Goal: Task Accomplishment & Management: Use online tool/utility

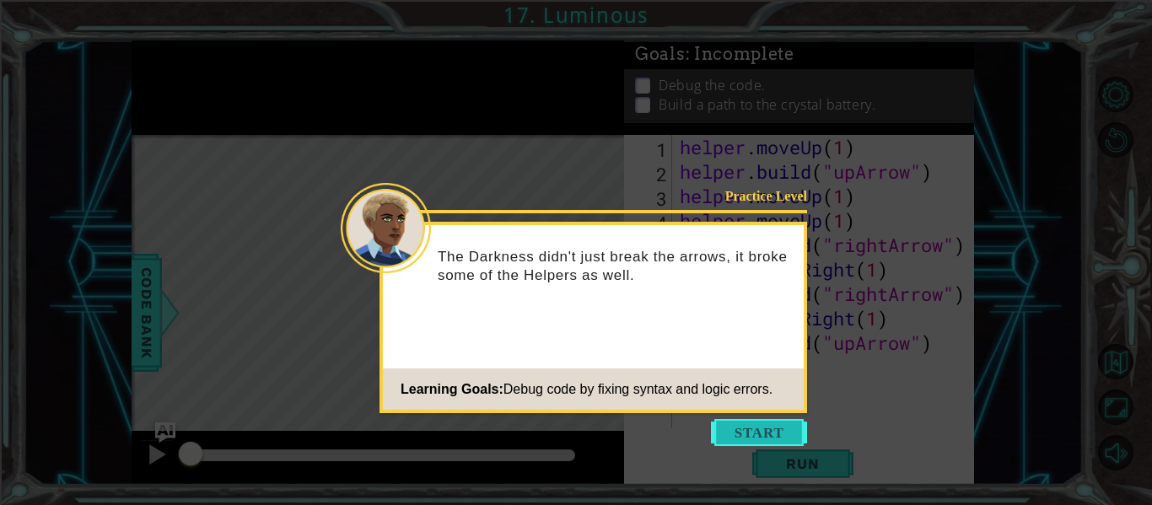
click at [745, 430] on button "Start" at bounding box center [759, 432] width 96 height 27
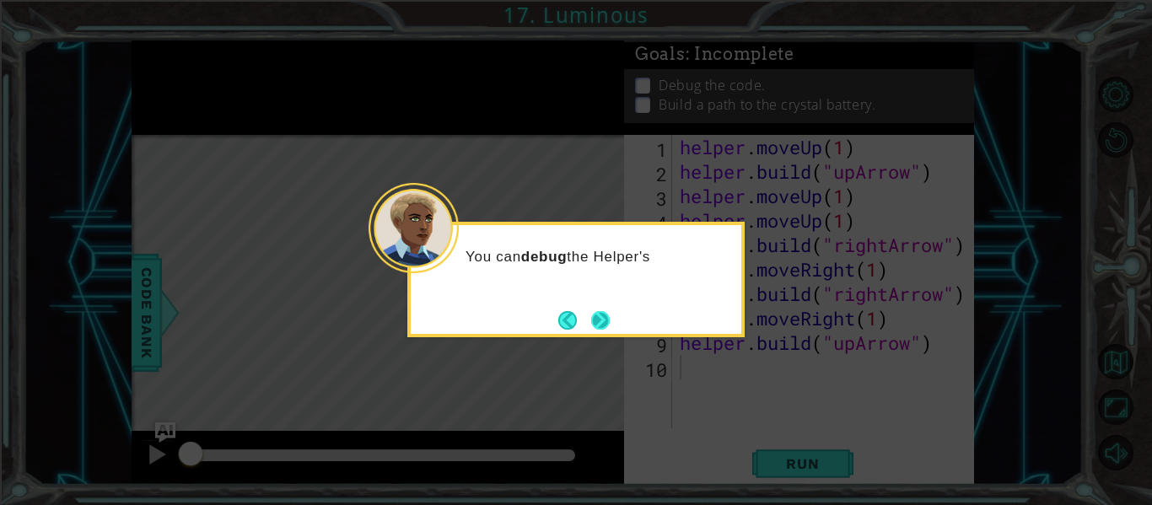
click at [591, 311] on button "Next" at bounding box center [600, 320] width 19 height 19
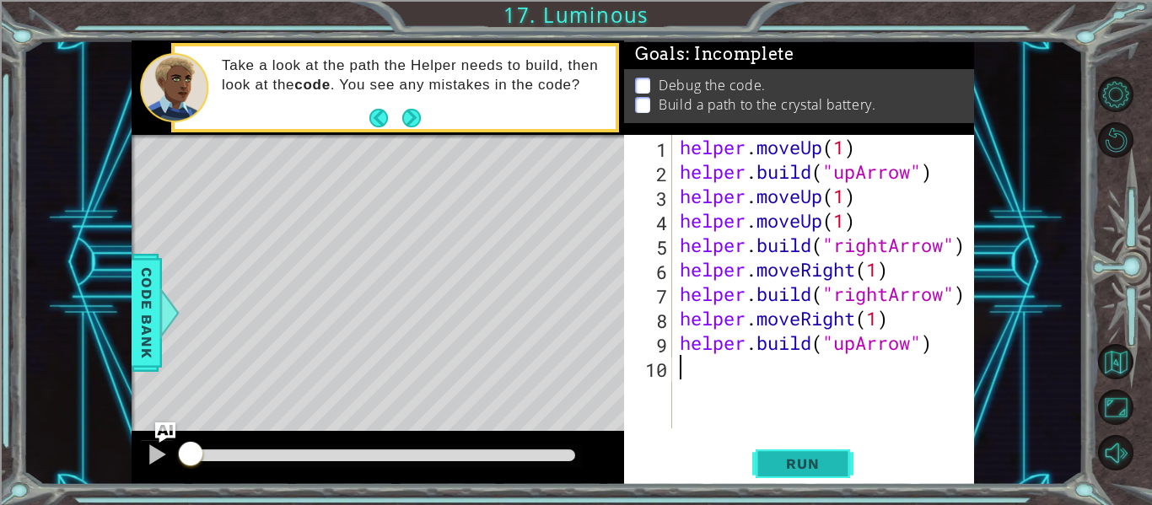
click at [761, 467] on button "Run" at bounding box center [802, 464] width 101 height 35
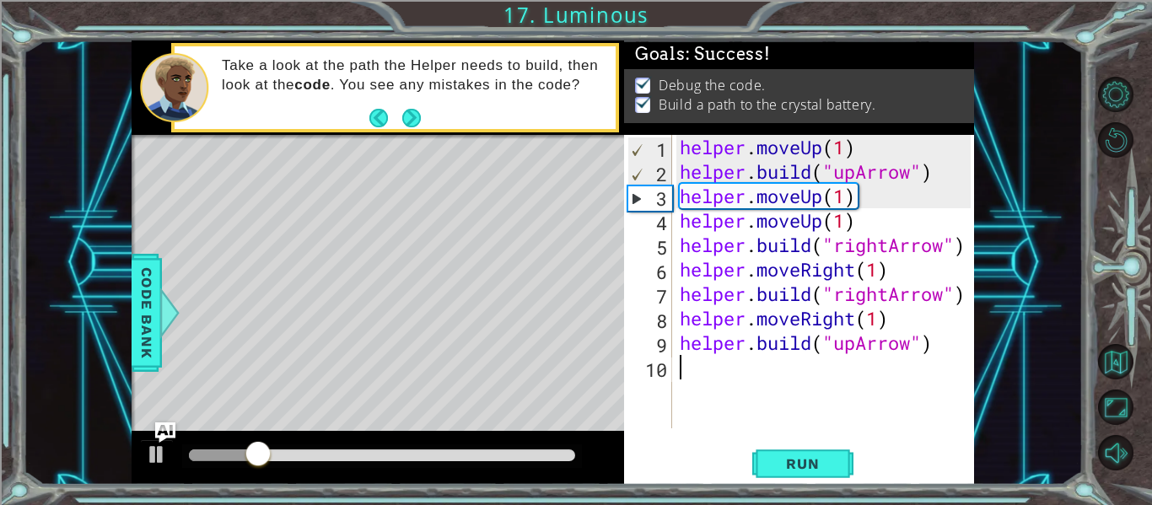
click at [501, 458] on div at bounding box center [382, 455] width 386 height 12
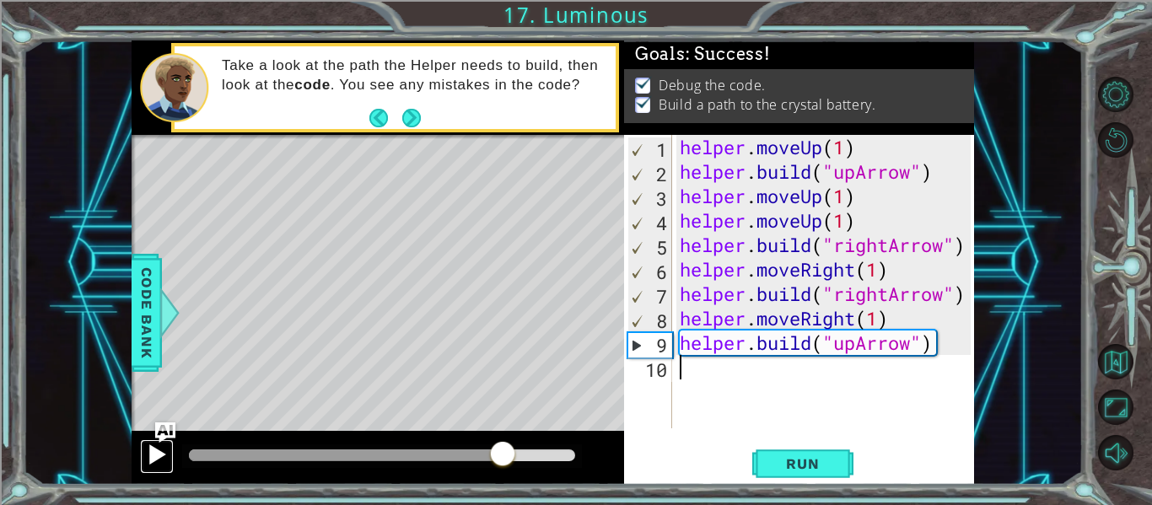
click at [153, 452] on div at bounding box center [157, 455] width 22 height 22
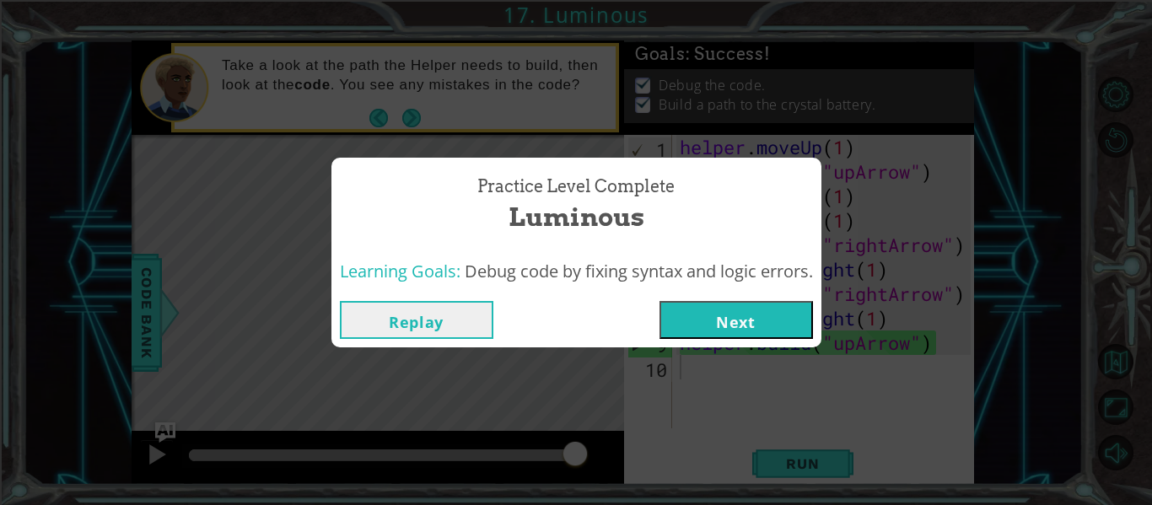
click at [715, 320] on button "Next" at bounding box center [735, 320] width 153 height 38
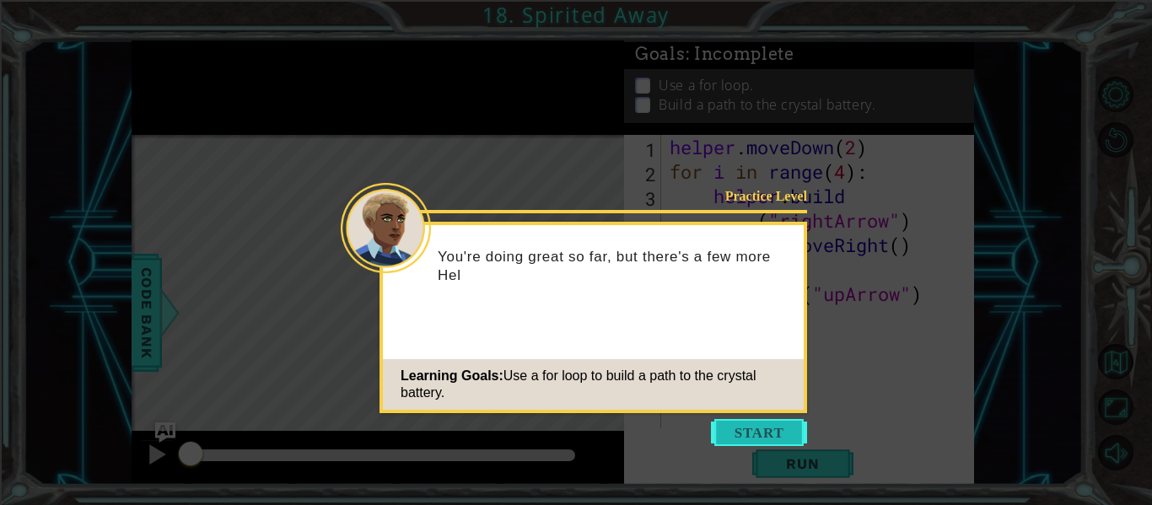
click at [761, 433] on button "Start" at bounding box center [759, 432] width 96 height 27
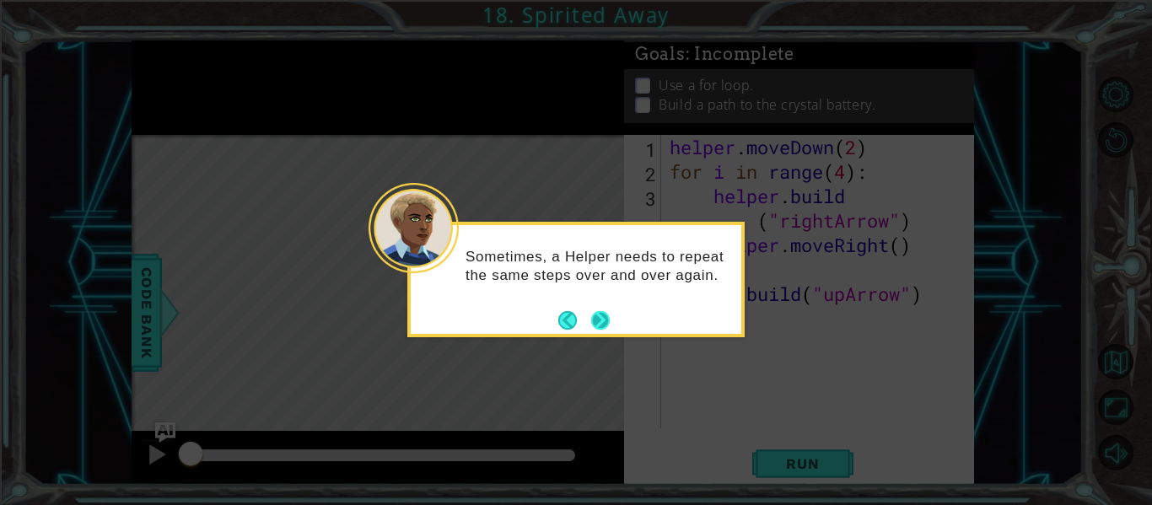
click at [605, 314] on button "Next" at bounding box center [600, 320] width 19 height 19
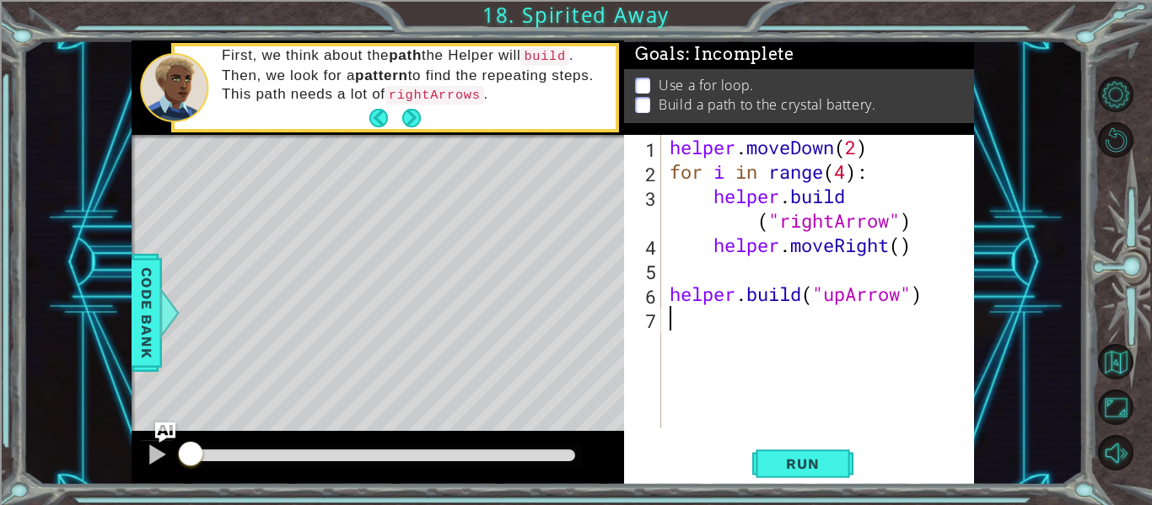
click at [677, 267] on div "helper . moveDown ( 2 ) for i in range ( 4 ) : helper . build ( "rightArrow" ) …" at bounding box center [822, 306] width 313 height 342
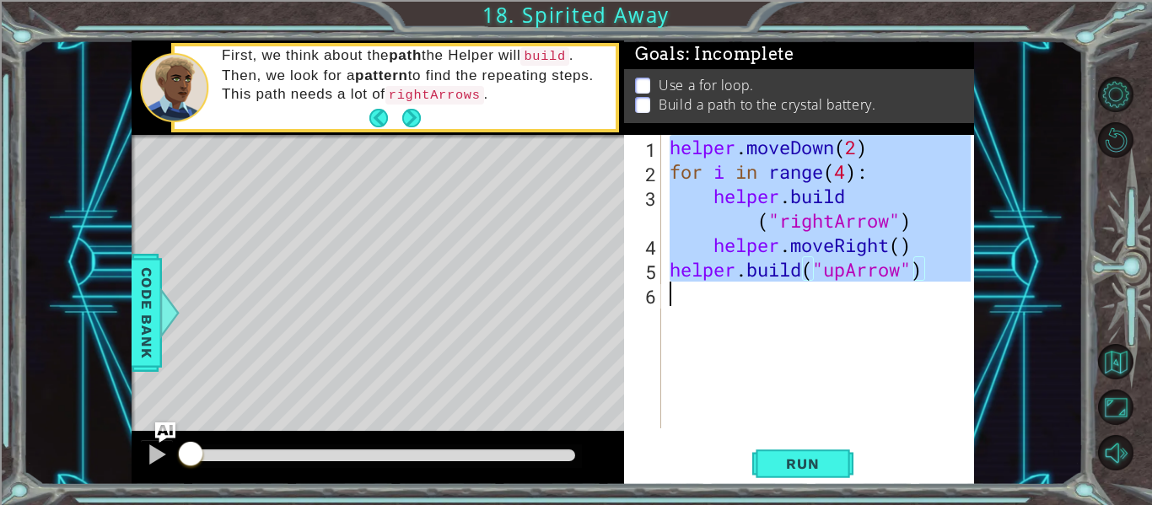
drag, startPoint x: 669, startPoint y: 145, endPoint x: 953, endPoint y: 294, distance: 321.0
click at [953, 294] on div "helper . moveDown ( 2 ) for i in range ( 4 ) : helper . build ( "rightArrow" ) …" at bounding box center [822, 306] width 313 height 342
type textarea "[DOMAIN_NAME]("upArrow")"
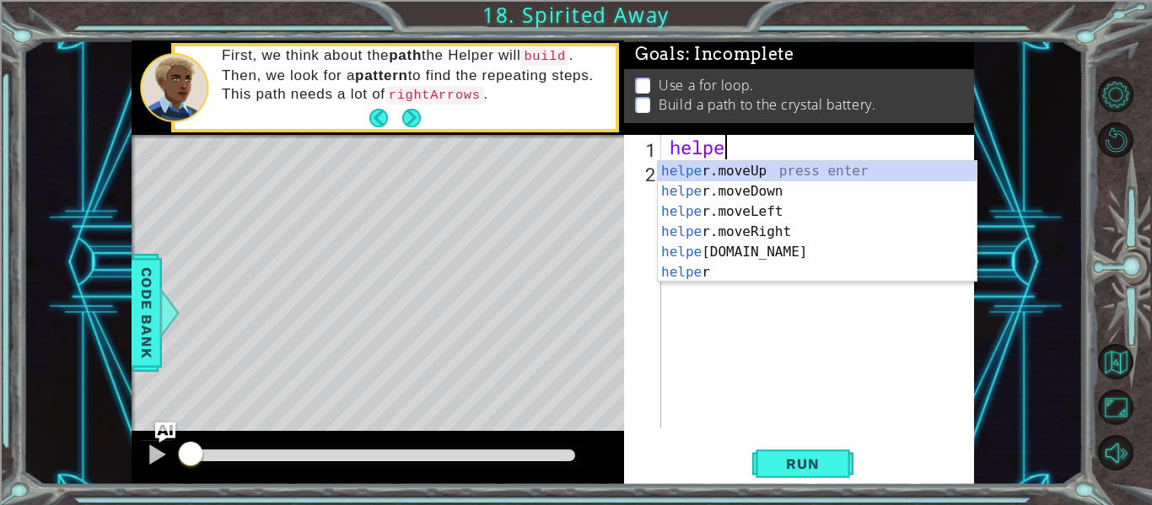
scroll to position [0, 3]
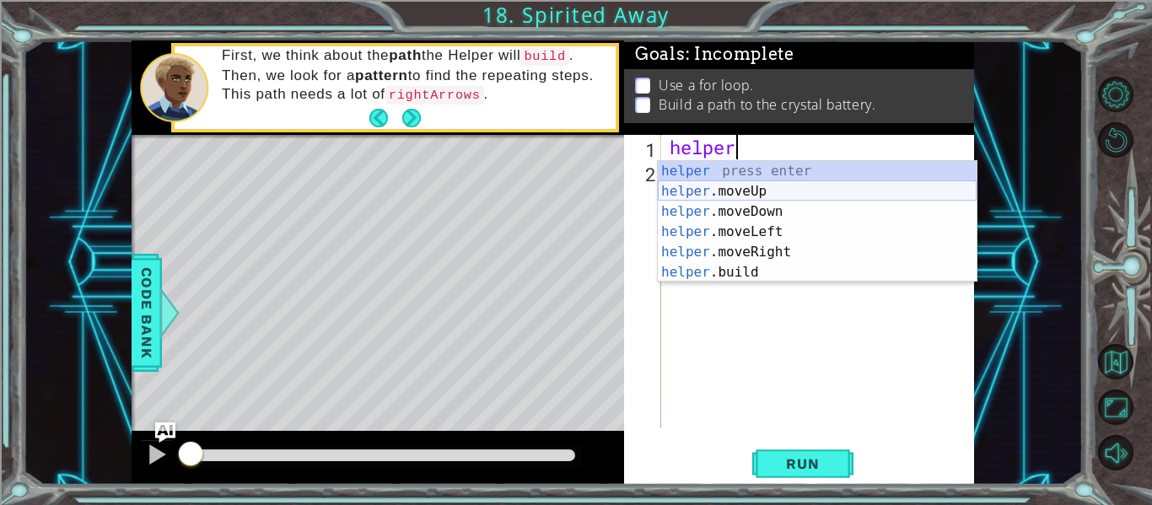
click at [776, 185] on div "helper press enter helper .moveUp press enter helper .moveDown press enter help…" at bounding box center [817, 242] width 319 height 162
type textarea "helper.moveUp(1)"
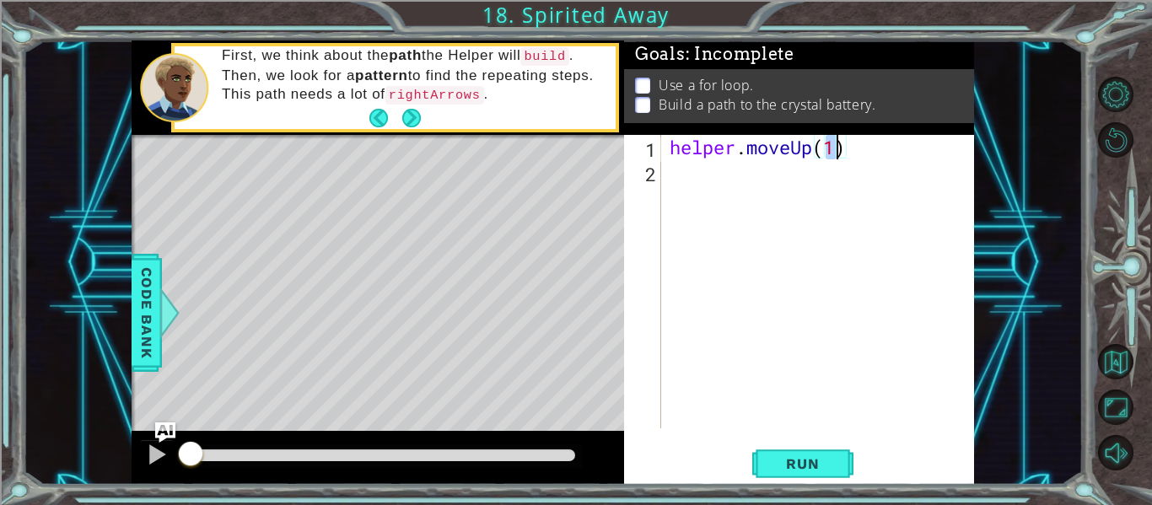
click at [854, 164] on div "helper . moveUp ( 1 )" at bounding box center [822, 306] width 313 height 342
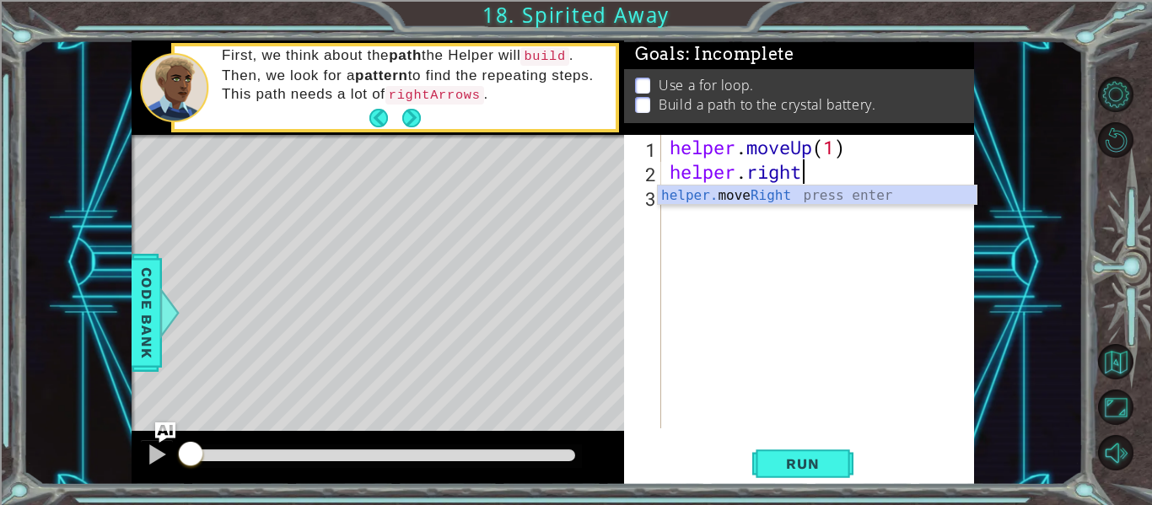
scroll to position [0, 6]
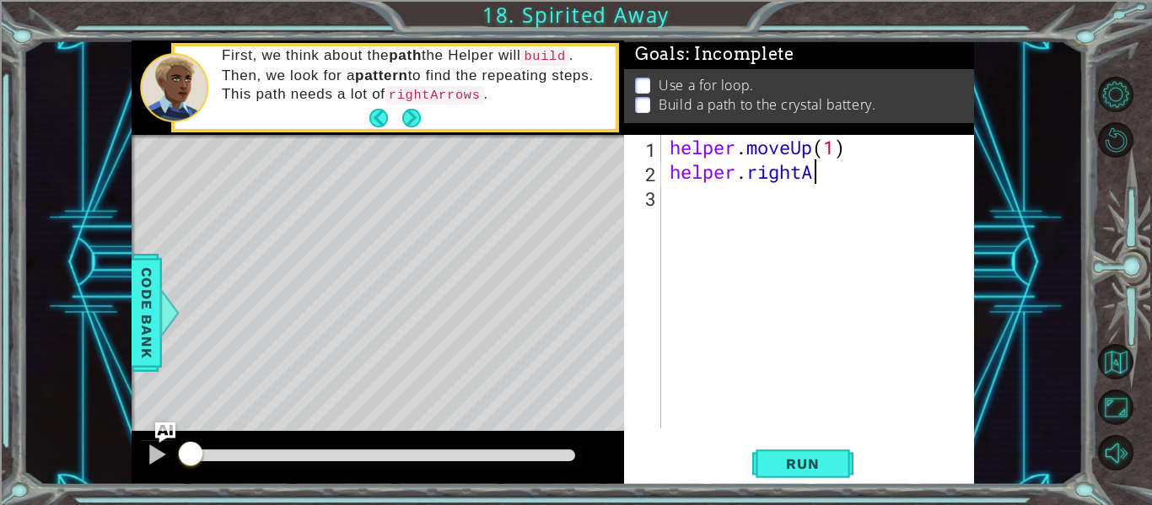
click at [748, 175] on div "helper . moveUp ( 1 ) helper . rightA" at bounding box center [822, 306] width 313 height 342
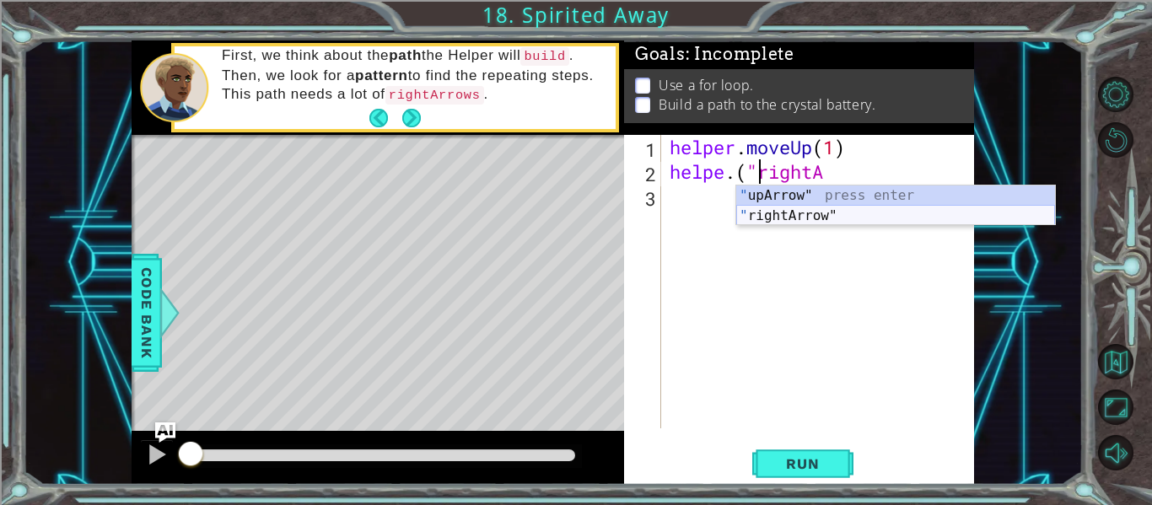
click at [839, 211] on div "" upArrow" press enter " rightArrow" press enter" at bounding box center [895, 225] width 319 height 81
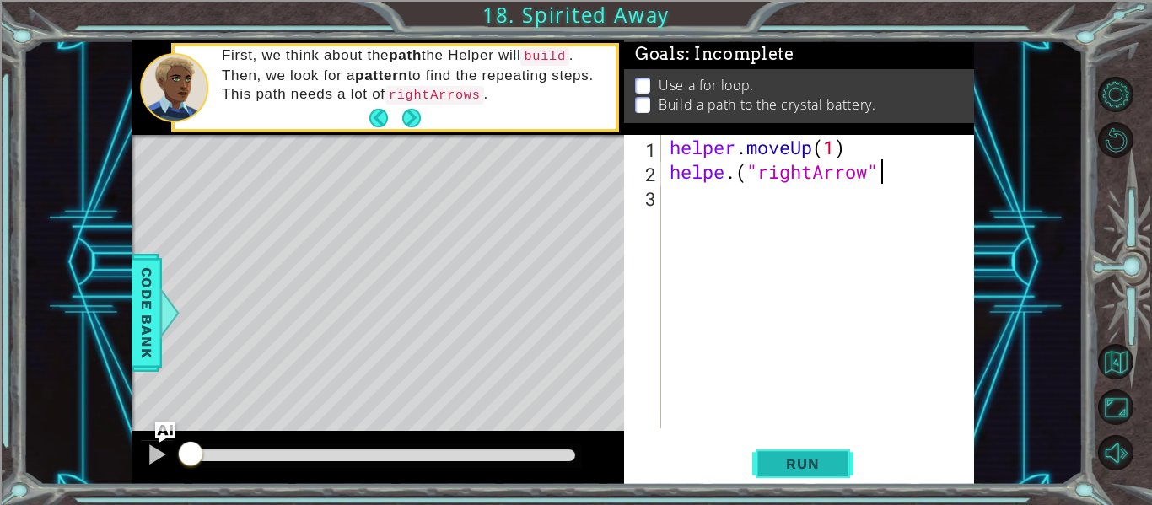
click at [782, 469] on span "Run" at bounding box center [802, 463] width 67 height 17
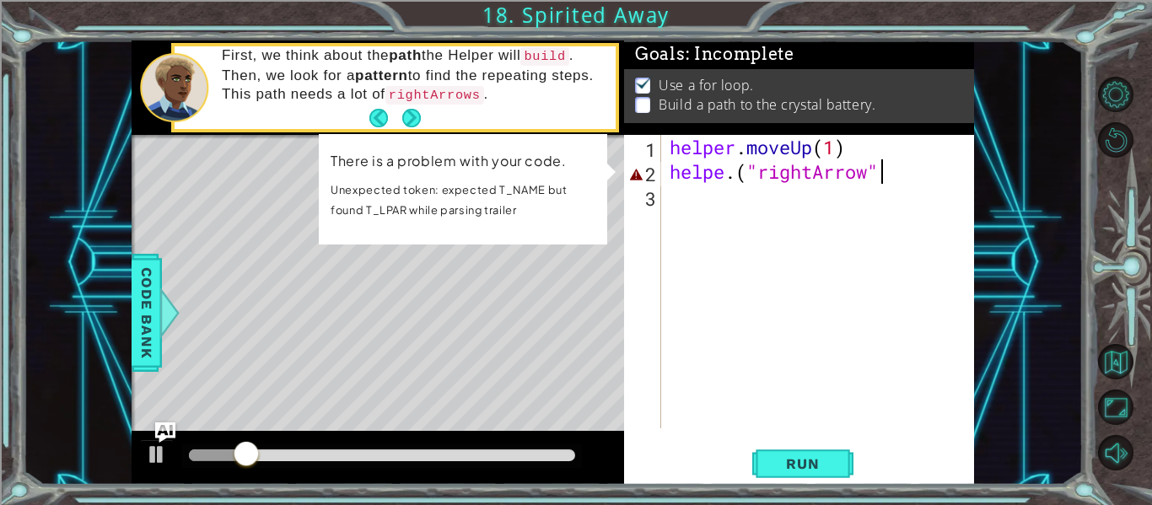
drag, startPoint x: 917, startPoint y: 167, endPoint x: 895, endPoint y: 166, distance: 22.8
click at [895, 166] on div "helper . moveUp ( 1 ) helpe . ( "rightArrow"" at bounding box center [822, 306] width 313 height 342
type textarea "helpe.("rightArrow")"
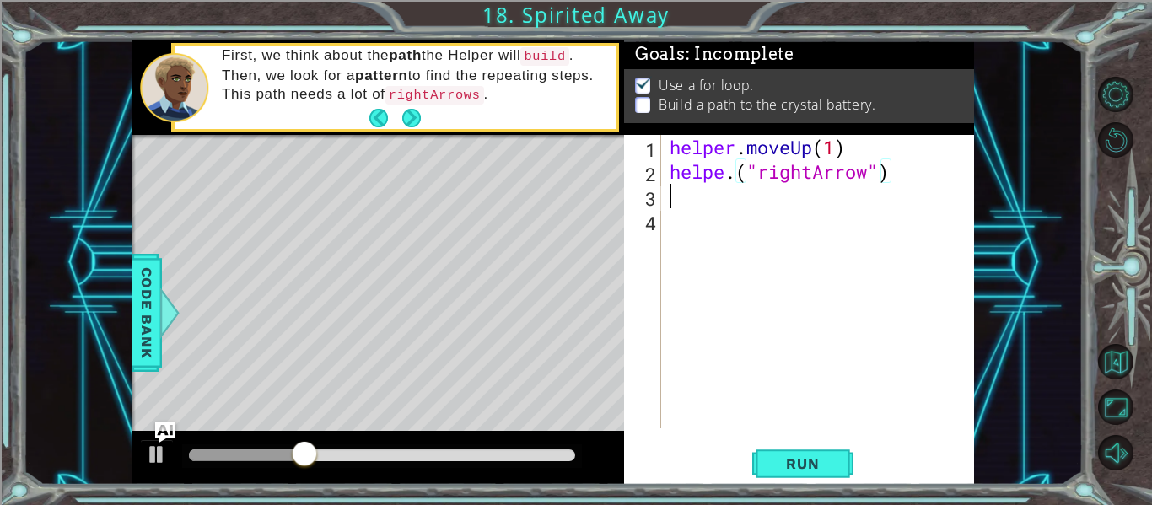
scroll to position [0, 0]
click at [725, 169] on div "helper . moveUp ( 1 ) helpe . ( "rightArrow" )" at bounding box center [822, 306] width 313 height 342
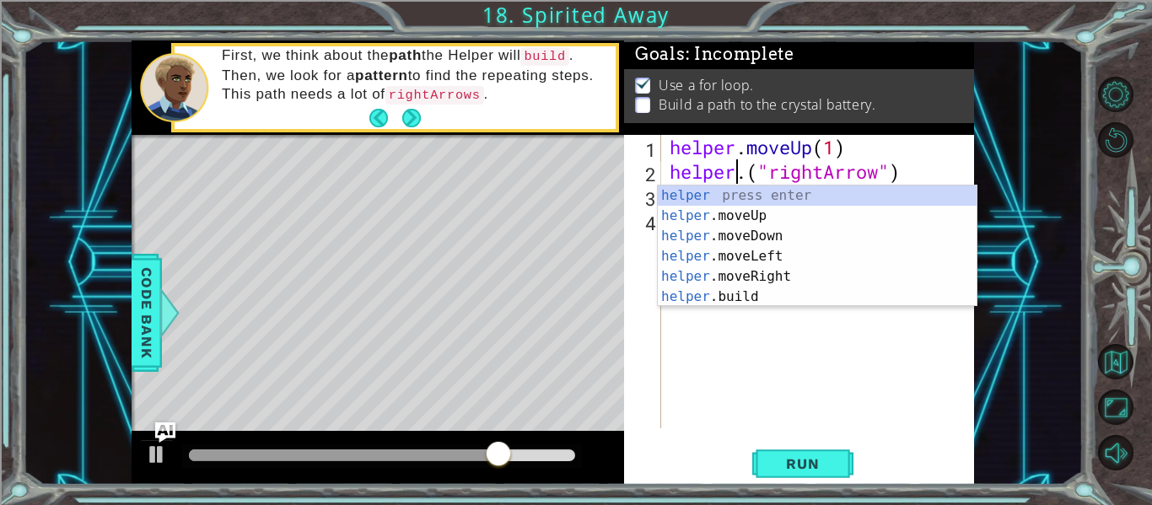
scroll to position [0, 3]
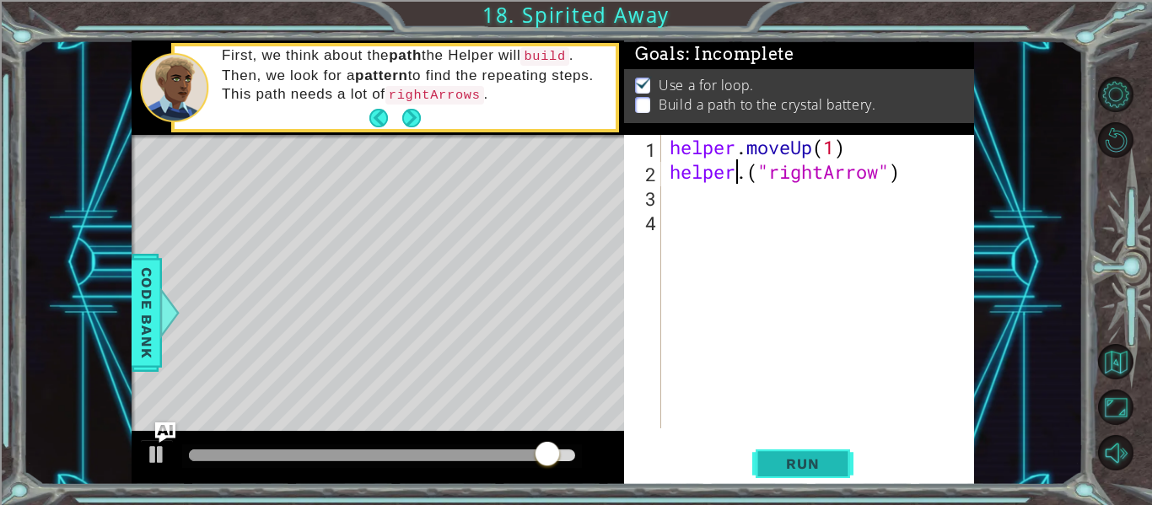
type textarea "helper.("rightArrow")"
click at [812, 447] on button "Run" at bounding box center [802, 464] width 101 height 35
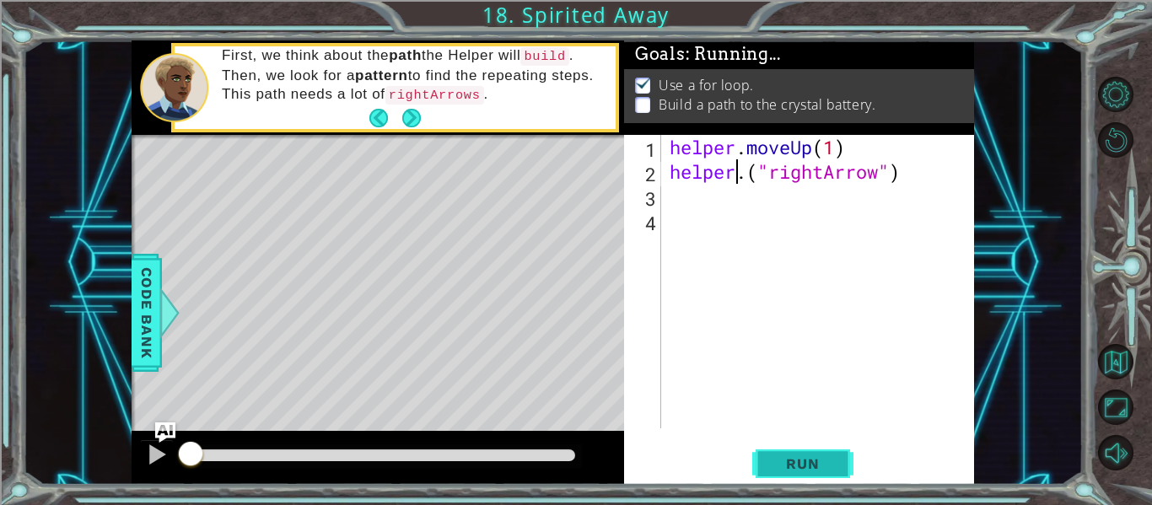
click at [804, 460] on span "Run" at bounding box center [802, 463] width 67 height 17
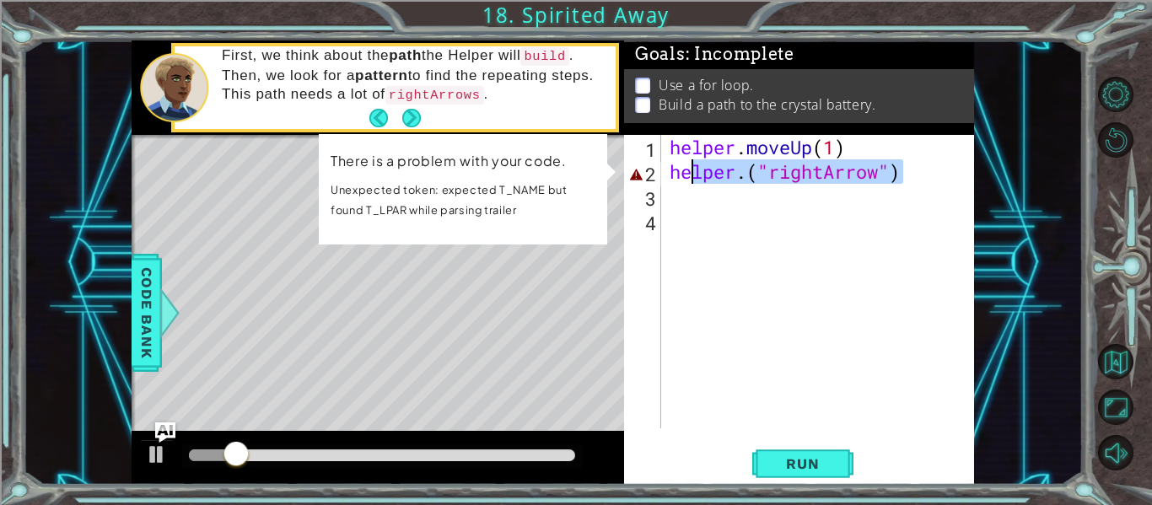
drag, startPoint x: 917, startPoint y: 166, endPoint x: 664, endPoint y: 182, distance: 253.5
click at [664, 182] on div "helper.("rightArrow") 1 2 3 4 helper . moveUp ( 1 ) helper . ( "rightArrow" ) ה…" at bounding box center [797, 281] width 347 height 293
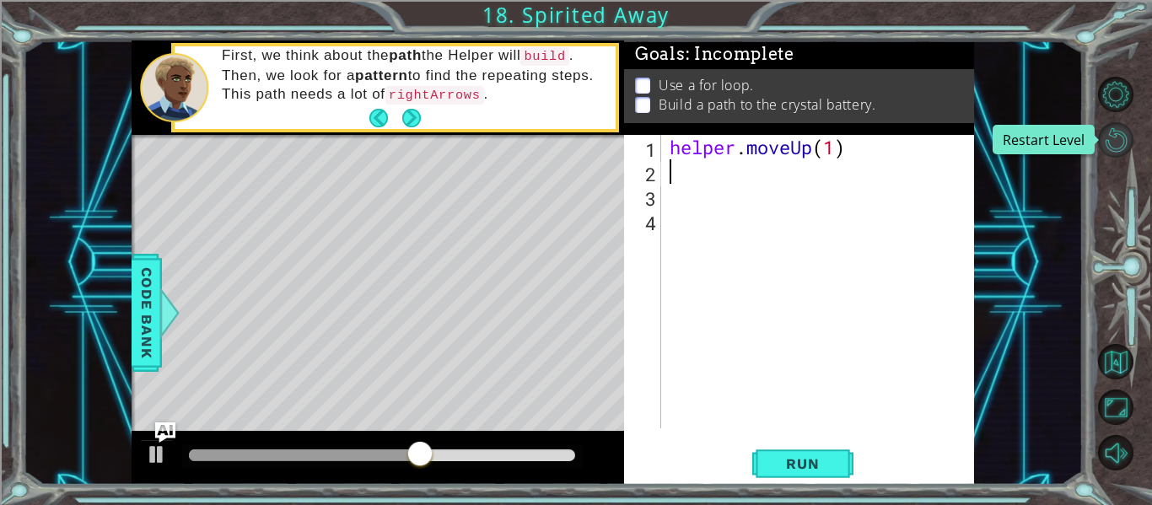
click at [1116, 143] on button "Restart Level" at bounding box center [1115, 139] width 35 height 35
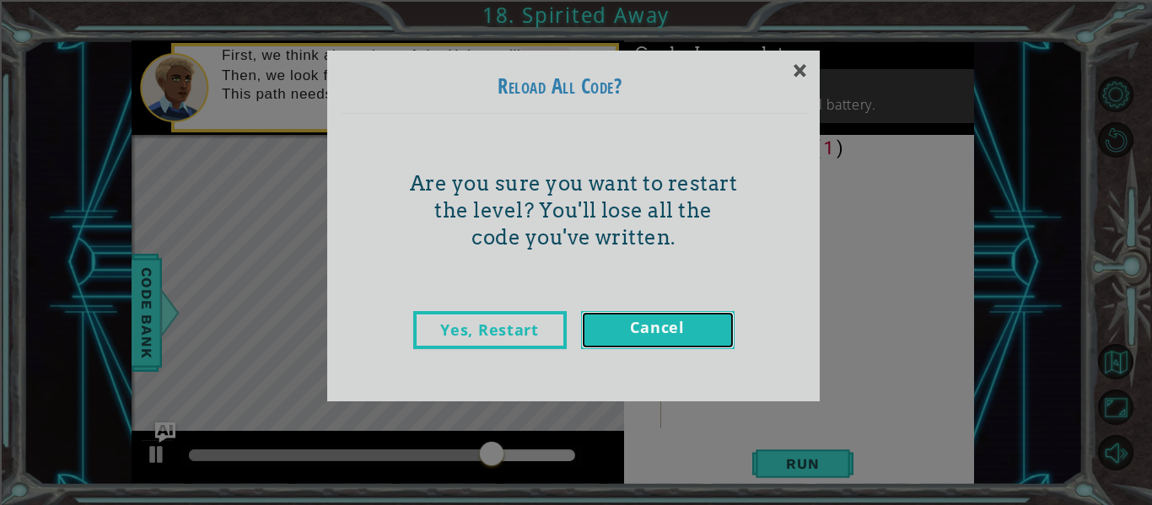
click at [664, 328] on link "Cancel" at bounding box center [657, 330] width 153 height 38
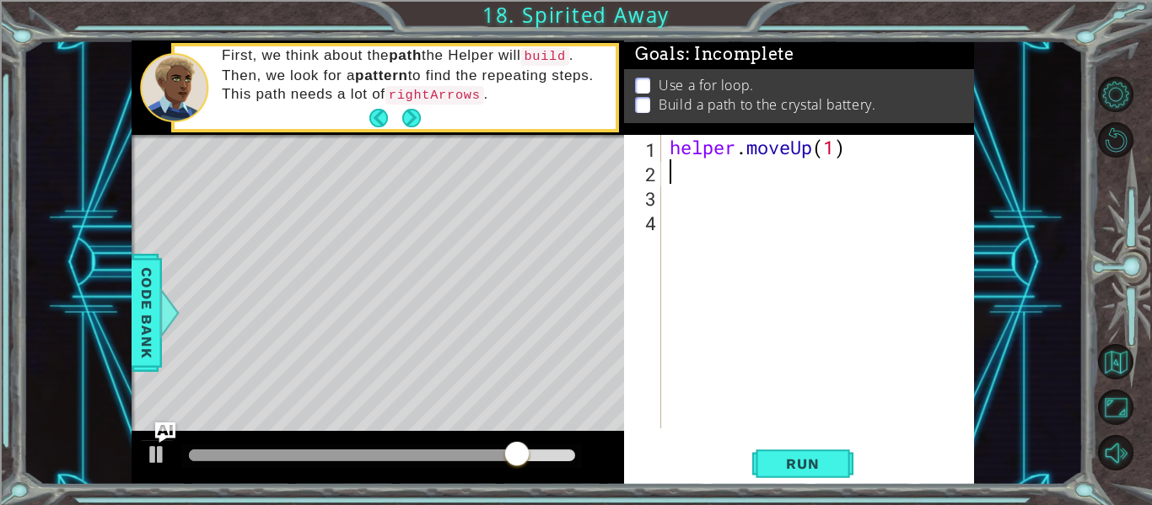
click at [1119, 160] on div at bounding box center [1125, 274] width 51 height 404
click at [1094, 118] on div "1 ההההההההההההההההההההההההההההההההההההההההההההההההההההההההההההההההההההההההההההה…" at bounding box center [576, 252] width 1152 height 505
click at [1105, 132] on button "Restart Level" at bounding box center [1115, 139] width 35 height 35
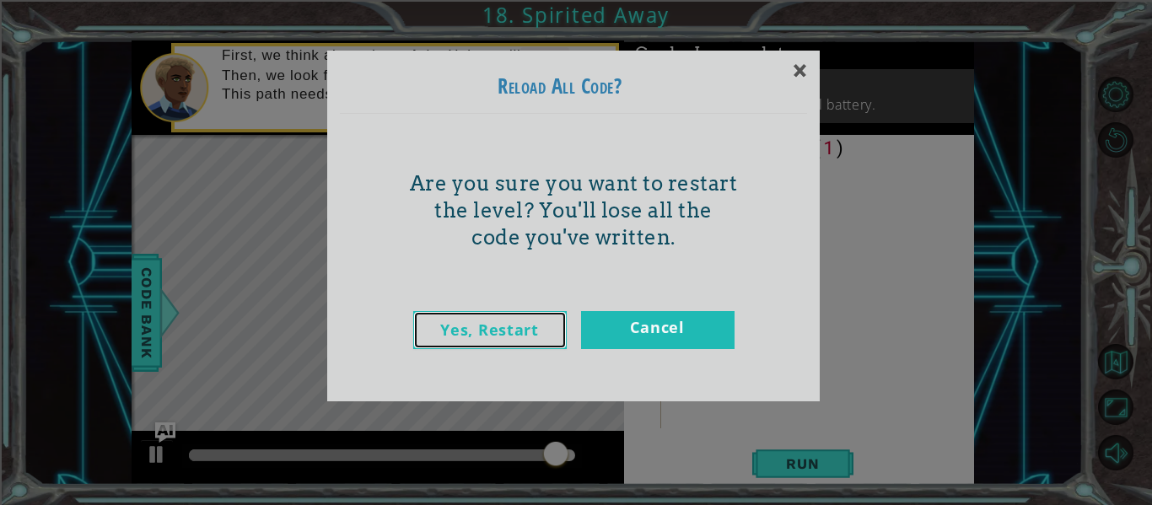
click at [500, 325] on link "Yes, Restart" at bounding box center [489, 330] width 153 height 38
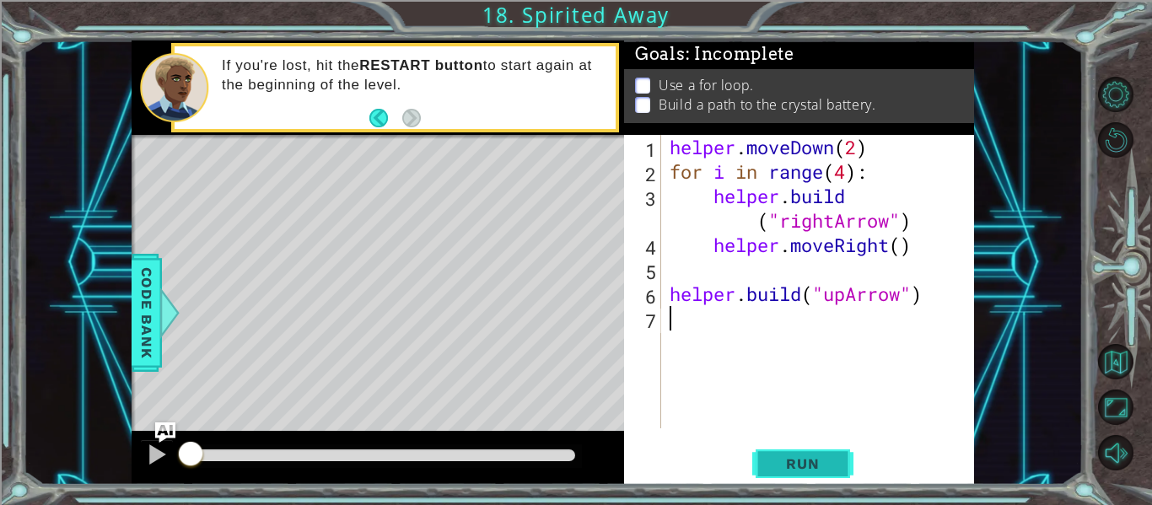
click at [789, 458] on span "Run" at bounding box center [802, 463] width 67 height 17
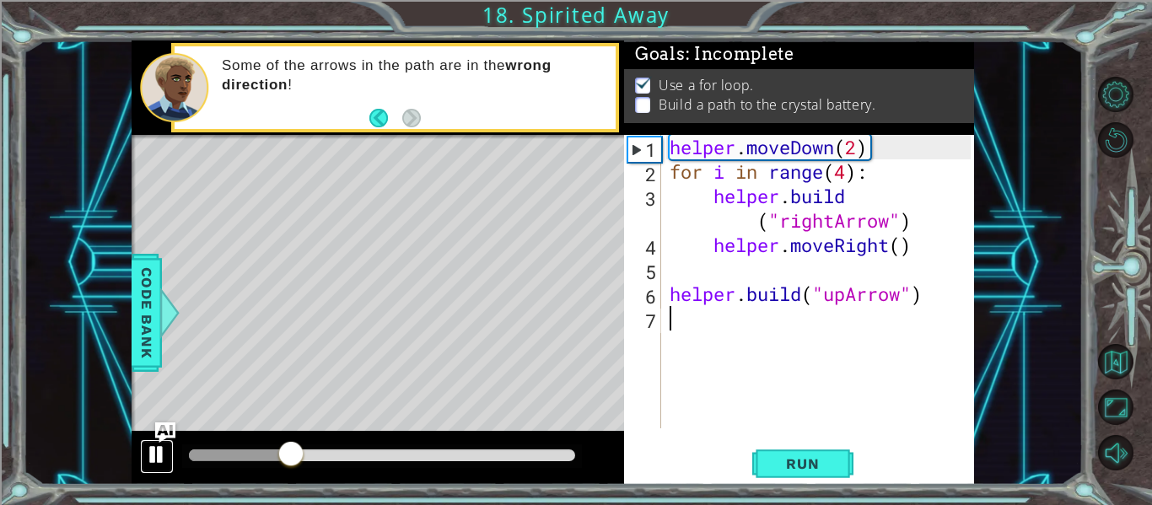
click at [160, 470] on button at bounding box center [157, 456] width 34 height 35
click at [910, 168] on div "helper . moveDown ( 2 ) for i in range ( 4 ) : helper . build ( "rightArrow" ) …" at bounding box center [822, 306] width 313 height 342
type textarea "for i in range(4):"
click at [769, 459] on span "Run" at bounding box center [802, 463] width 67 height 17
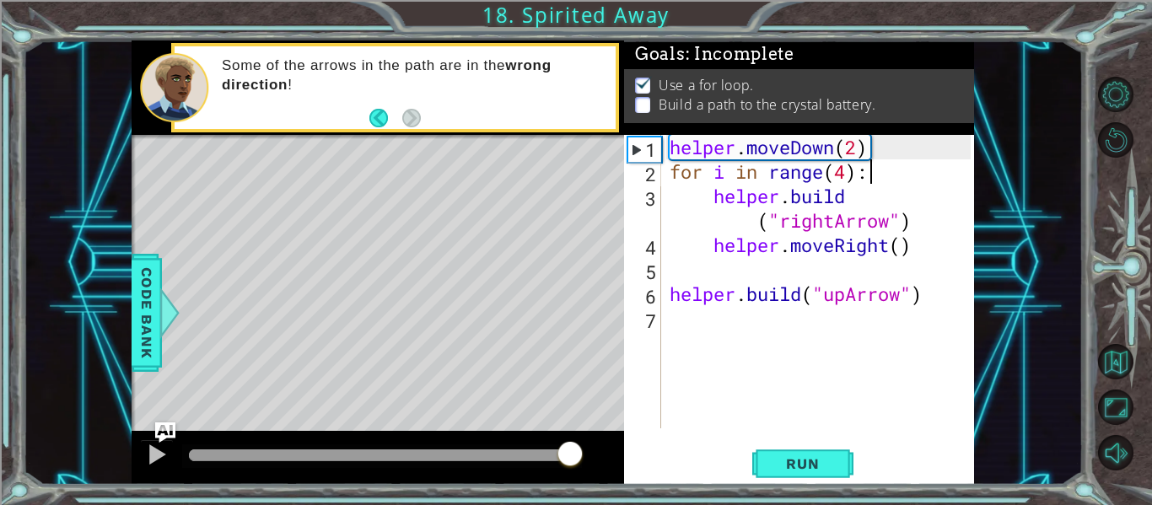
drag, startPoint x: 345, startPoint y: 452, endPoint x: 572, endPoint y: 469, distance: 227.4
click at [572, 461] on div at bounding box center [382, 455] width 386 height 12
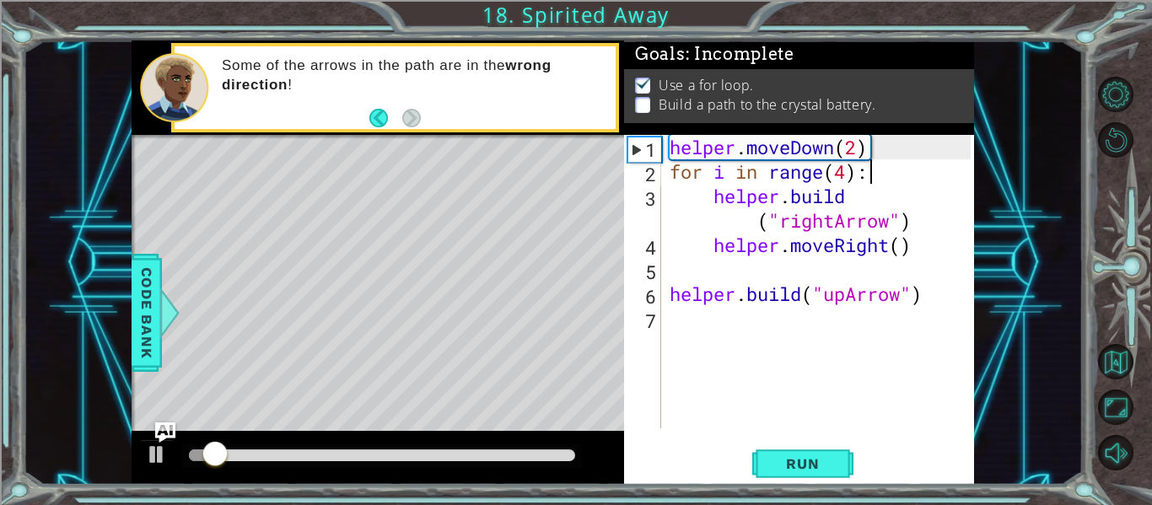
click at [701, 321] on div "helper . moveDown ( 2 ) for i in range ( 4 ) : helper . build ( "rightArrow" ) …" at bounding box center [822, 306] width 313 height 342
click at [302, 444] on div at bounding box center [382, 456] width 400 height 24
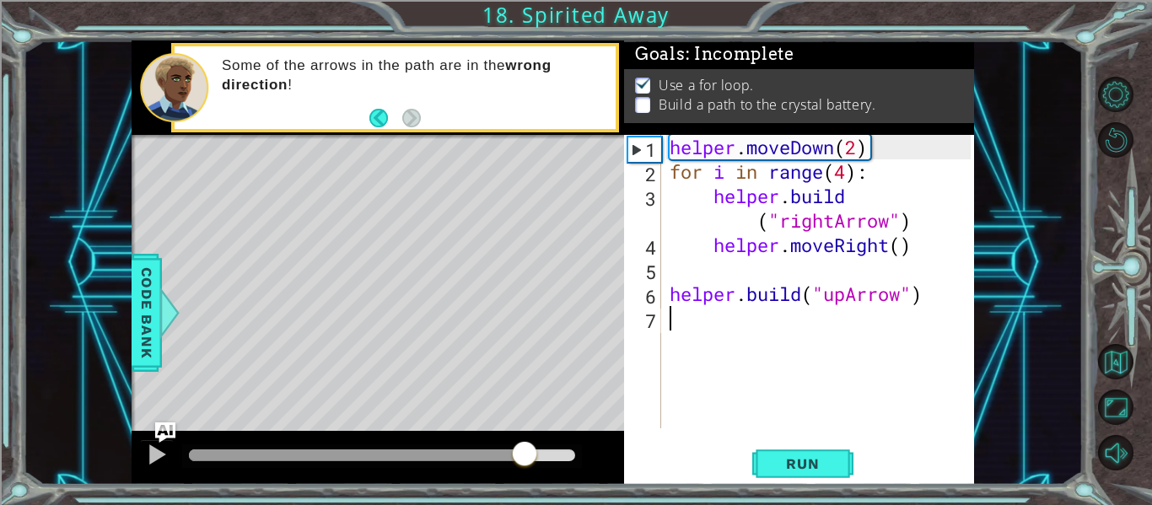
drag, startPoint x: 312, startPoint y: 454, endPoint x: 524, endPoint y: 461, distance: 212.6
click at [524, 461] on div at bounding box center [382, 455] width 386 height 12
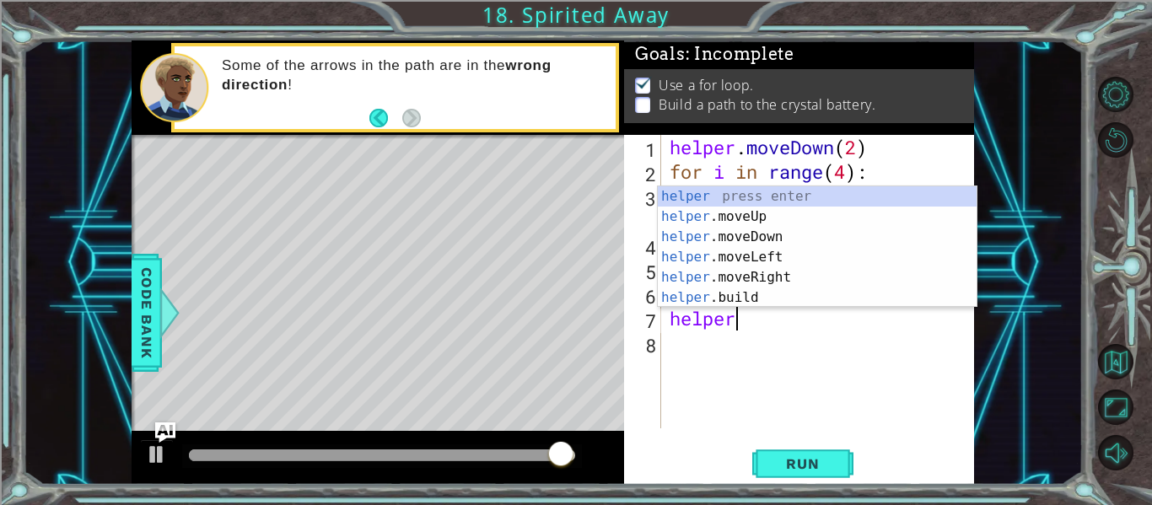
scroll to position [0, 3]
click at [779, 211] on div "helper press enter helper .moveUp press enter helper .moveDown press enter help…" at bounding box center [817, 267] width 319 height 162
type textarea "helper.moveUp(1)"
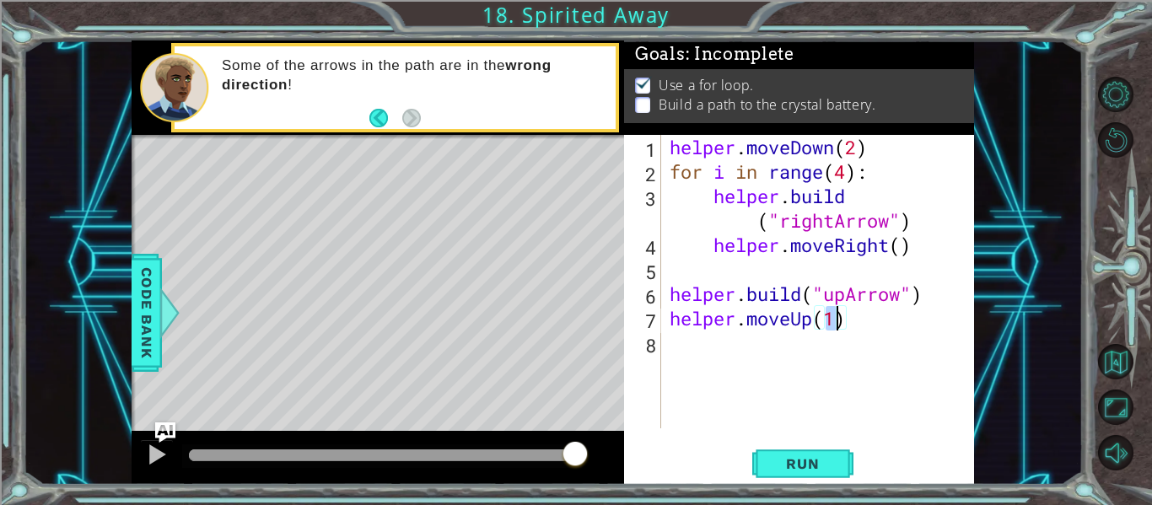
click at [765, 345] on div "helper . moveDown ( 2 ) for i in range ( 4 ) : helper . build ( "rightArrow" ) …" at bounding box center [822, 306] width 313 height 342
click at [745, 331] on div "helper . moveDown ( 2 ) for i in range ( 4 ) : helper . build ( "rightArrow" ) …" at bounding box center [822, 306] width 313 height 342
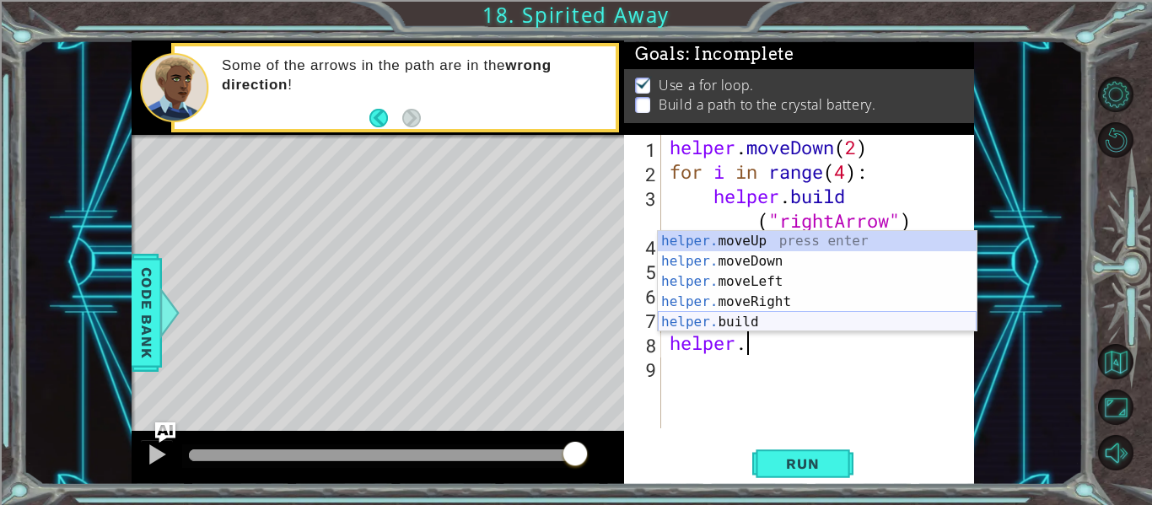
click at [761, 318] on div "helper. moveUp press enter helper. moveDown press enter helper. moveLeft press …" at bounding box center [817, 302] width 319 height 142
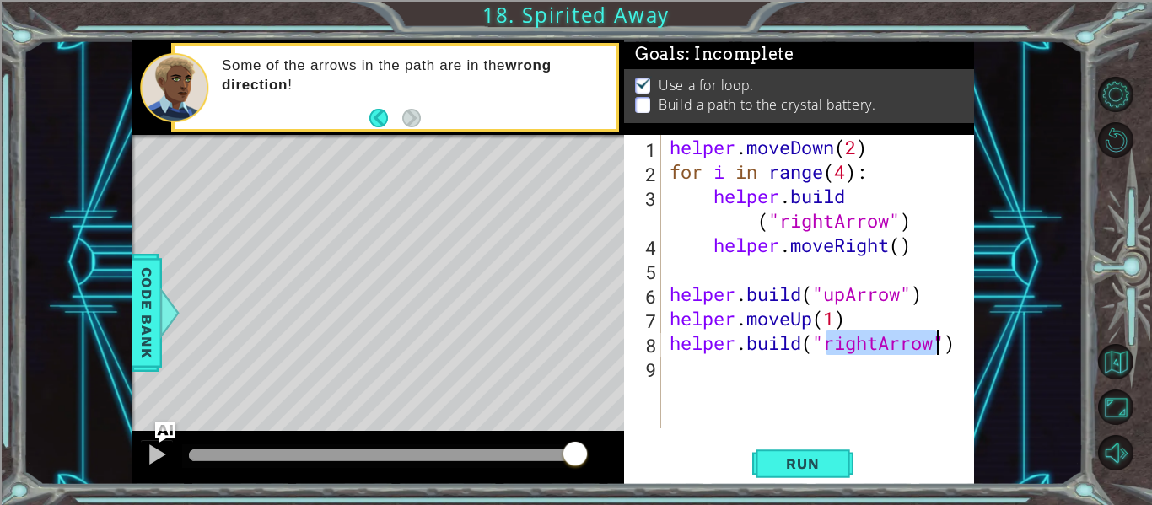
click at [880, 343] on div "helper . moveDown ( 2 ) for i in range ( 4 ) : helper . build ( "rightArrow" ) …" at bounding box center [822, 306] width 313 height 342
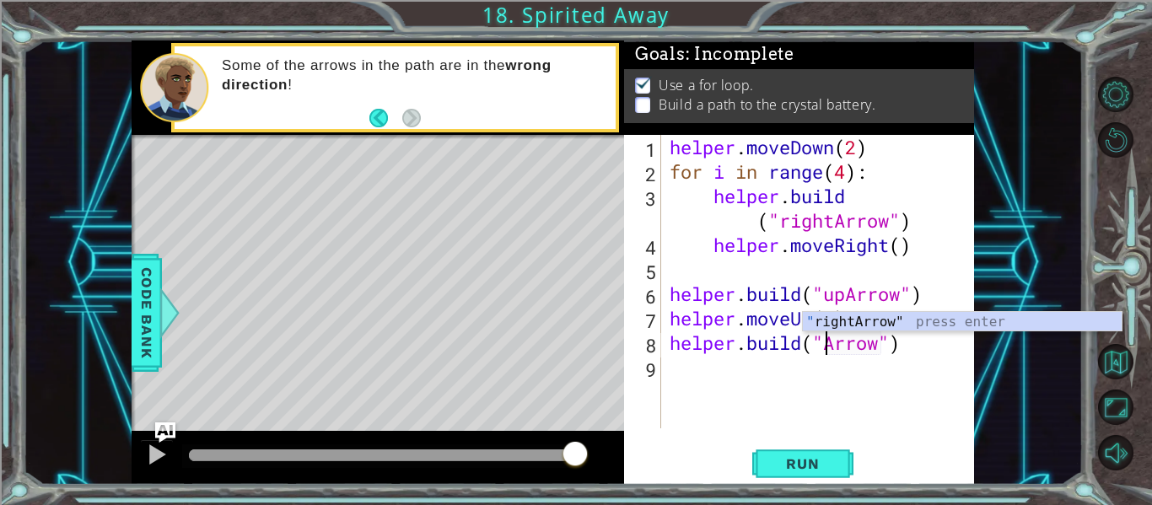
scroll to position [0, 8]
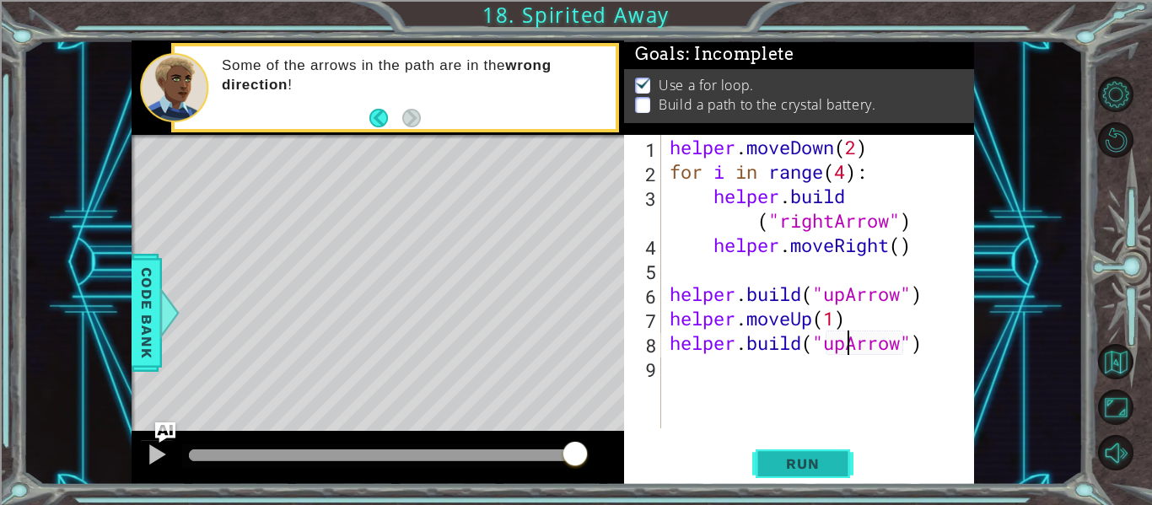
type textarea "[DOMAIN_NAME]("upArrow")"
click at [788, 456] on span "Run" at bounding box center [802, 463] width 67 height 17
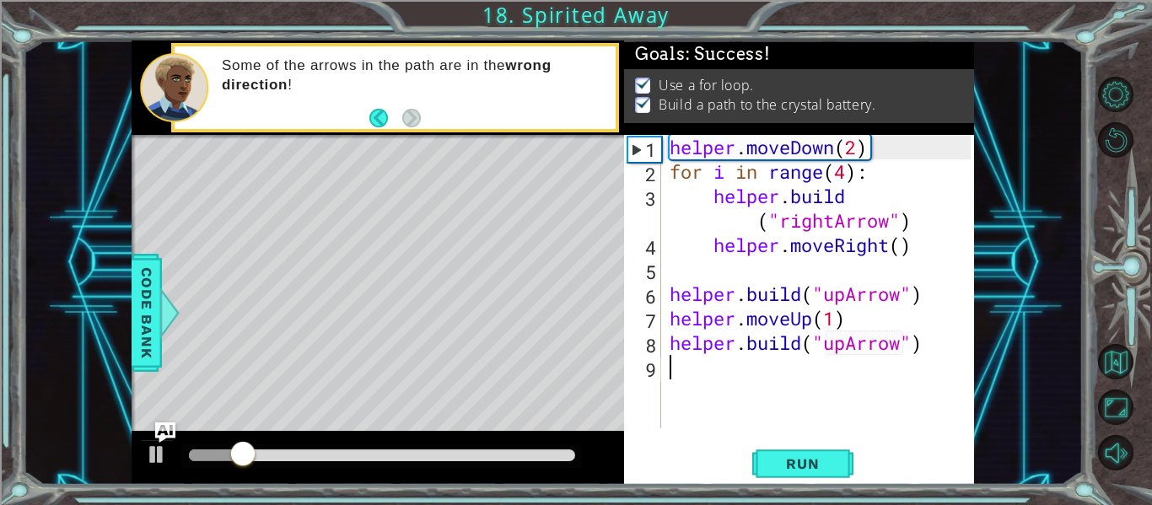
click at [735, 363] on div "helper . moveDown ( 2 ) for i in range ( 4 ) : helper . build ( "rightArrow" ) …" at bounding box center [822, 306] width 313 height 342
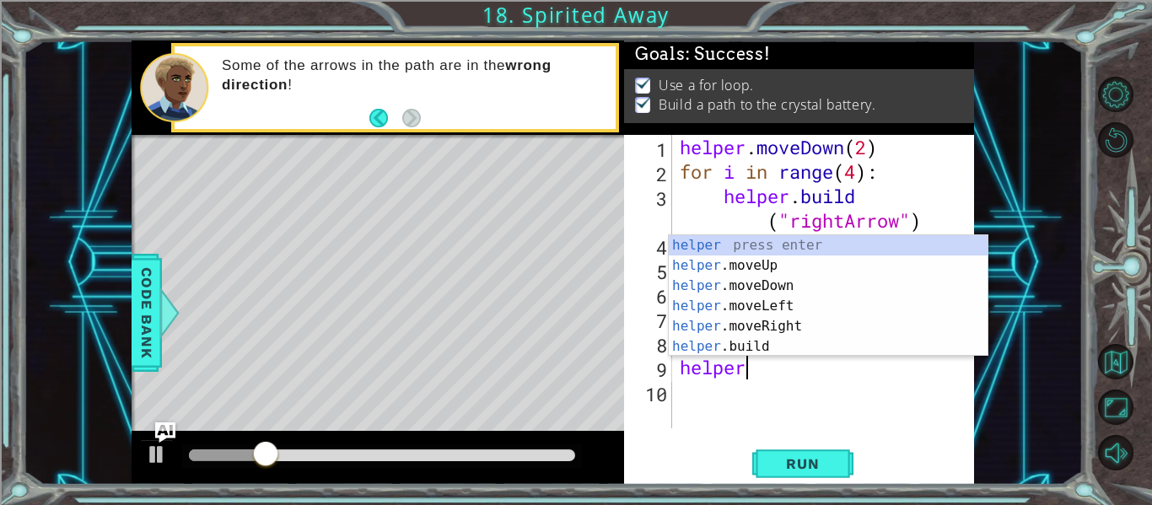
scroll to position [0, 3]
click at [746, 265] on div "helper press enter helper .moveUp press enter helper .moveDown press enter help…" at bounding box center [828, 316] width 319 height 162
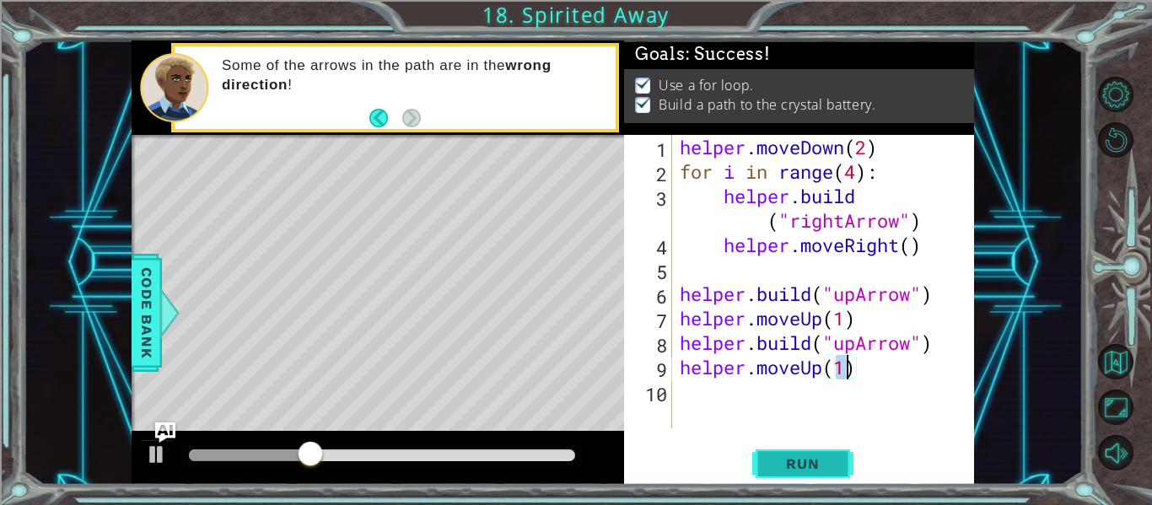
type textarea "helper.moveUp(1)"
click at [766, 461] on button "Run" at bounding box center [802, 464] width 101 height 35
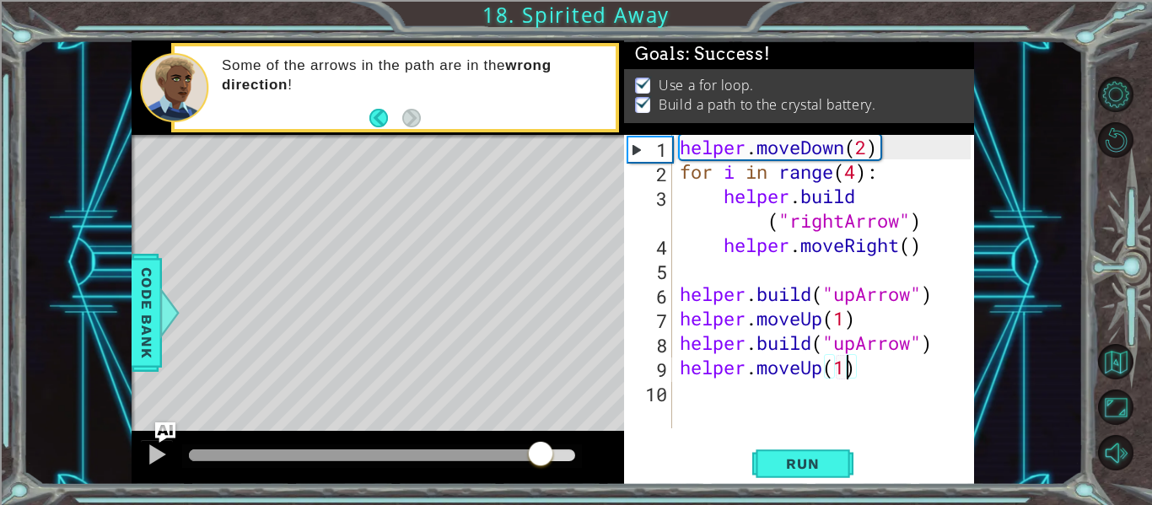
drag, startPoint x: 214, startPoint y: 456, endPoint x: 543, endPoint y: 458, distance: 328.8
click at [543, 458] on div at bounding box center [540, 455] width 30 height 30
